Goal: Information Seeking & Learning: Learn about a topic

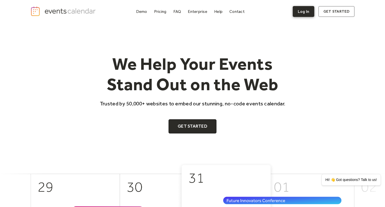
click at [301, 13] on link "Log In" at bounding box center [304, 11] width 22 height 11
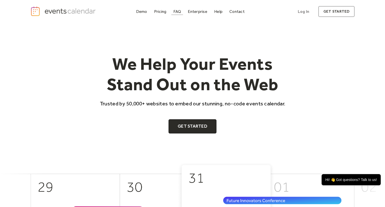
click at [177, 13] on div "FAQ" at bounding box center [177, 11] width 8 height 3
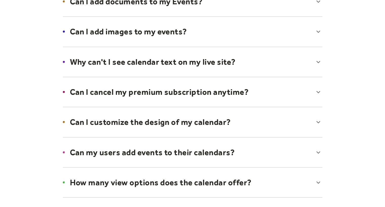
scroll to position [279, 0]
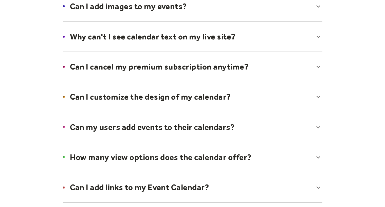
click at [223, 127] on div at bounding box center [193, 127] width 270 height 31
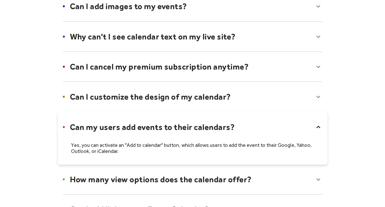
click at [205, 123] on div at bounding box center [193, 138] width 270 height 53
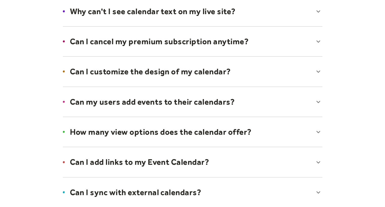
scroll to position [203, 0]
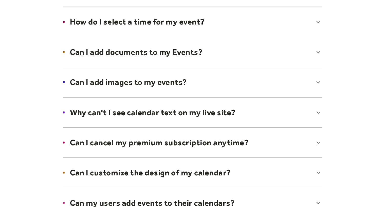
click at [178, 145] on div at bounding box center [193, 142] width 270 height 31
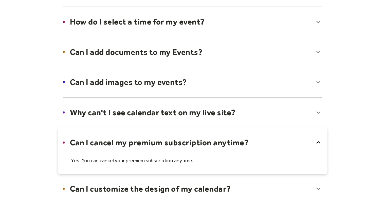
click at [177, 145] on div at bounding box center [193, 150] width 270 height 47
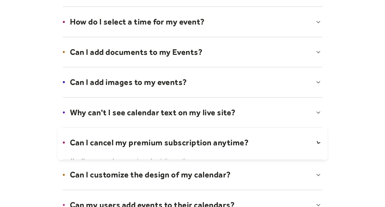
click at [168, 112] on div at bounding box center [193, 112] width 270 height 31
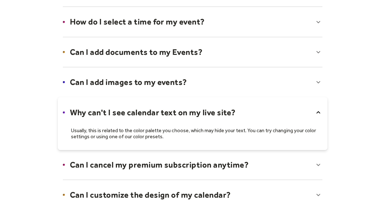
click at [159, 80] on div at bounding box center [193, 82] width 270 height 31
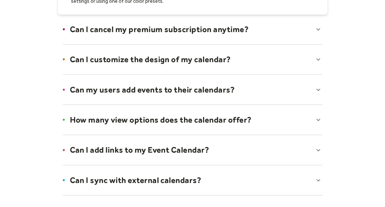
scroll to position [456, 0]
